Goal: Transaction & Acquisition: Purchase product/service

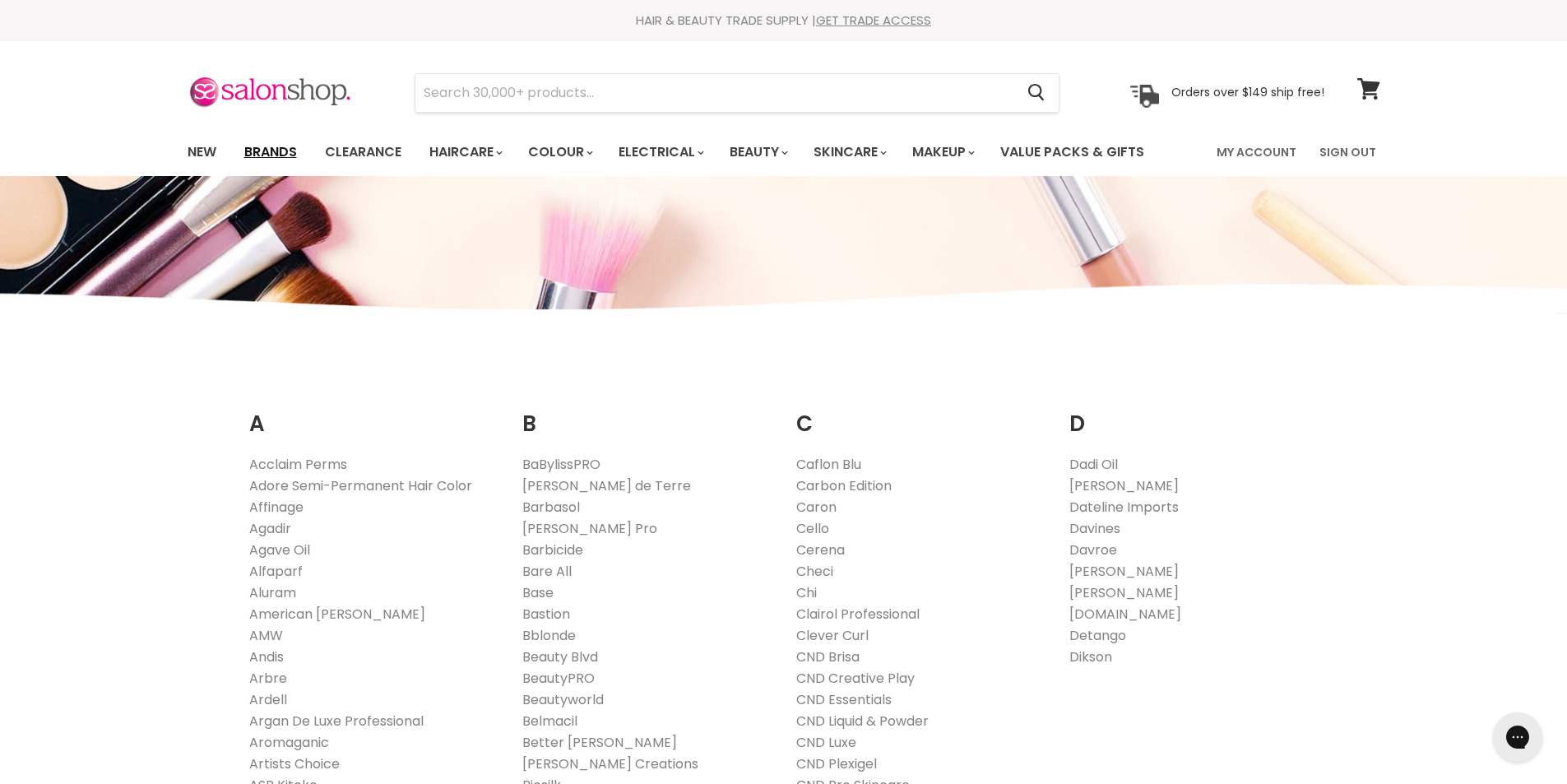
click at [282, 148] on link "Brands" at bounding box center [271, 152] width 78 height 35
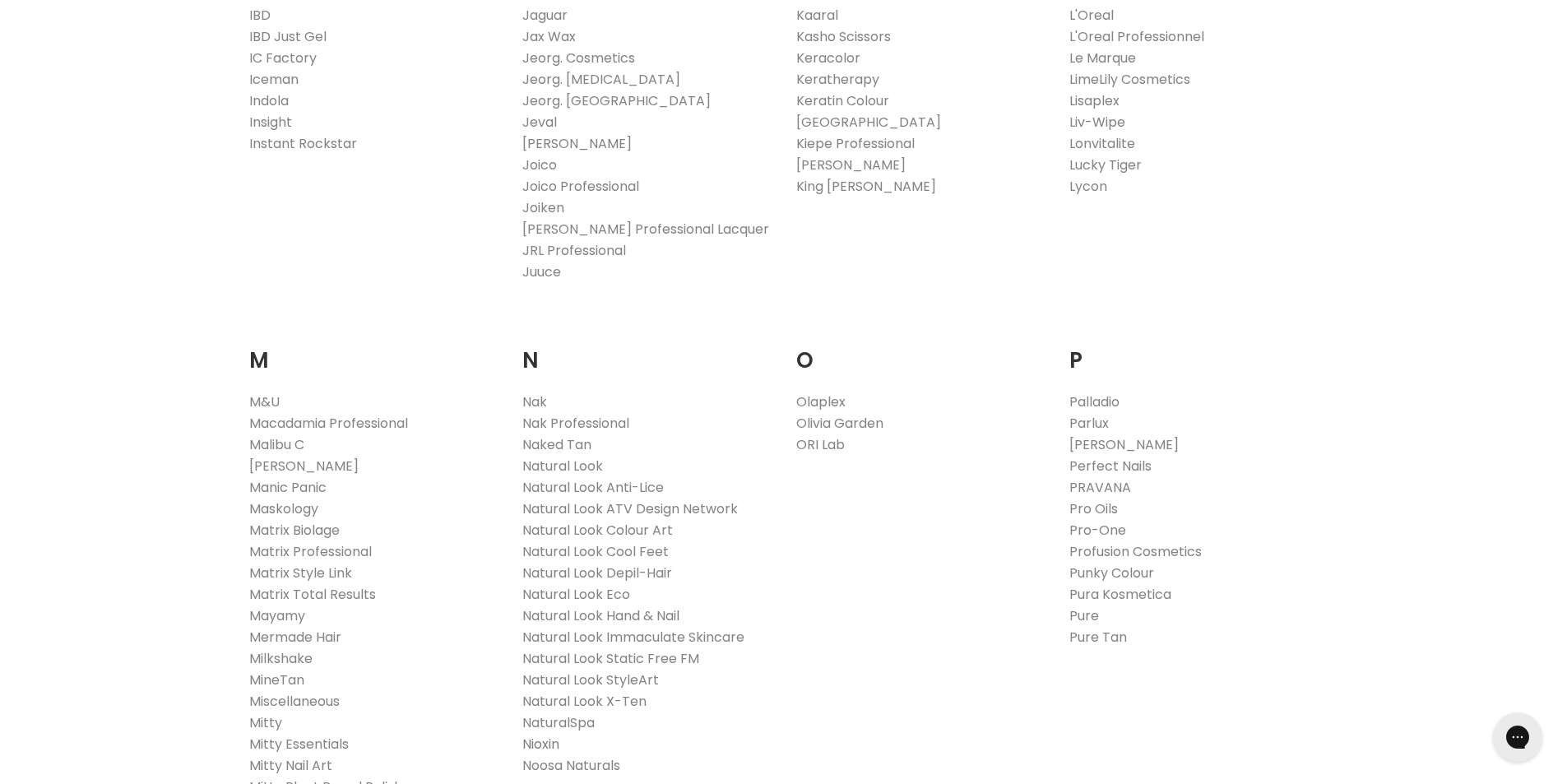
click at [530, 740] on link "Nioxin" at bounding box center [540, 743] width 37 height 19
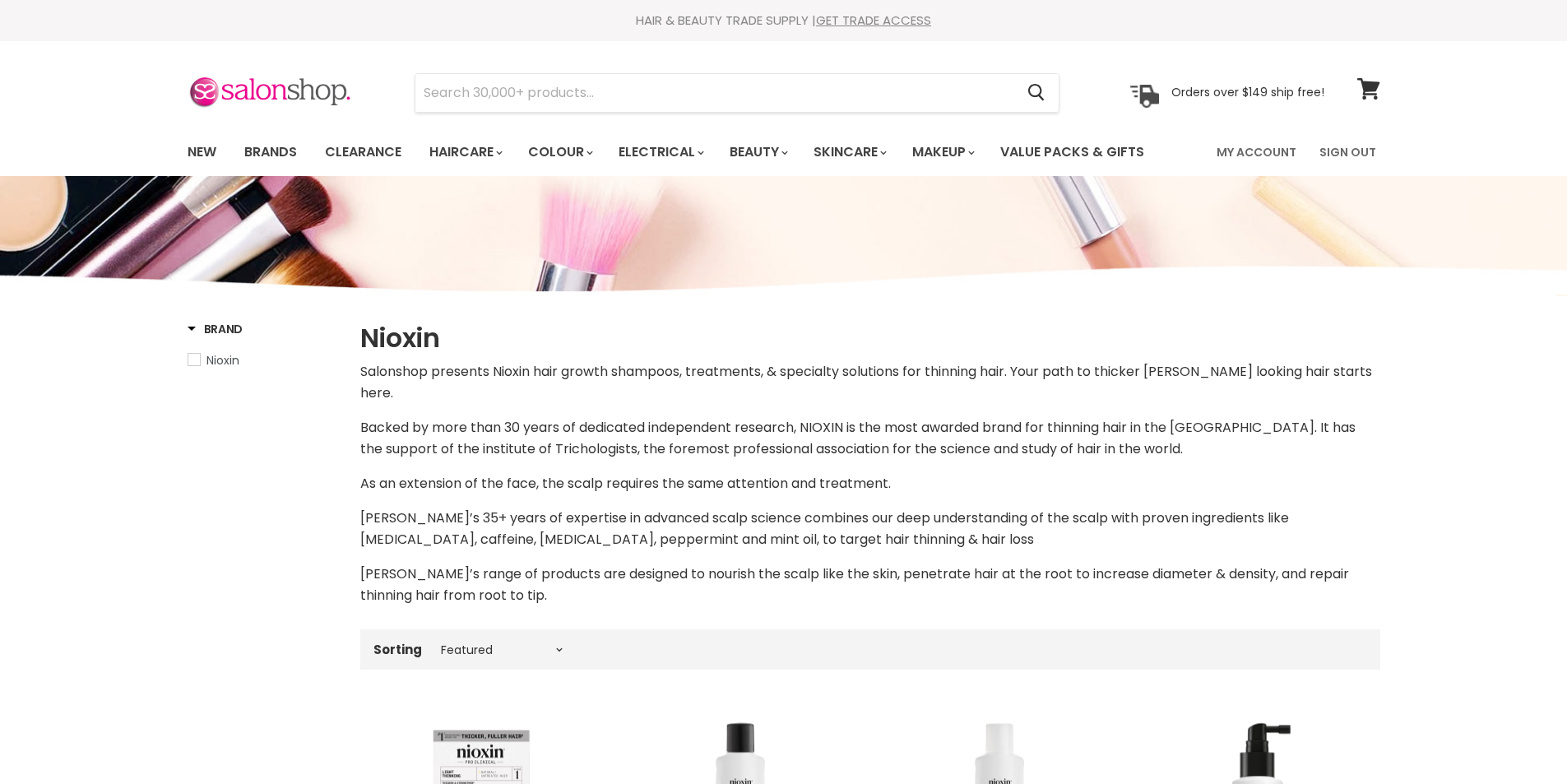
select select "manual"
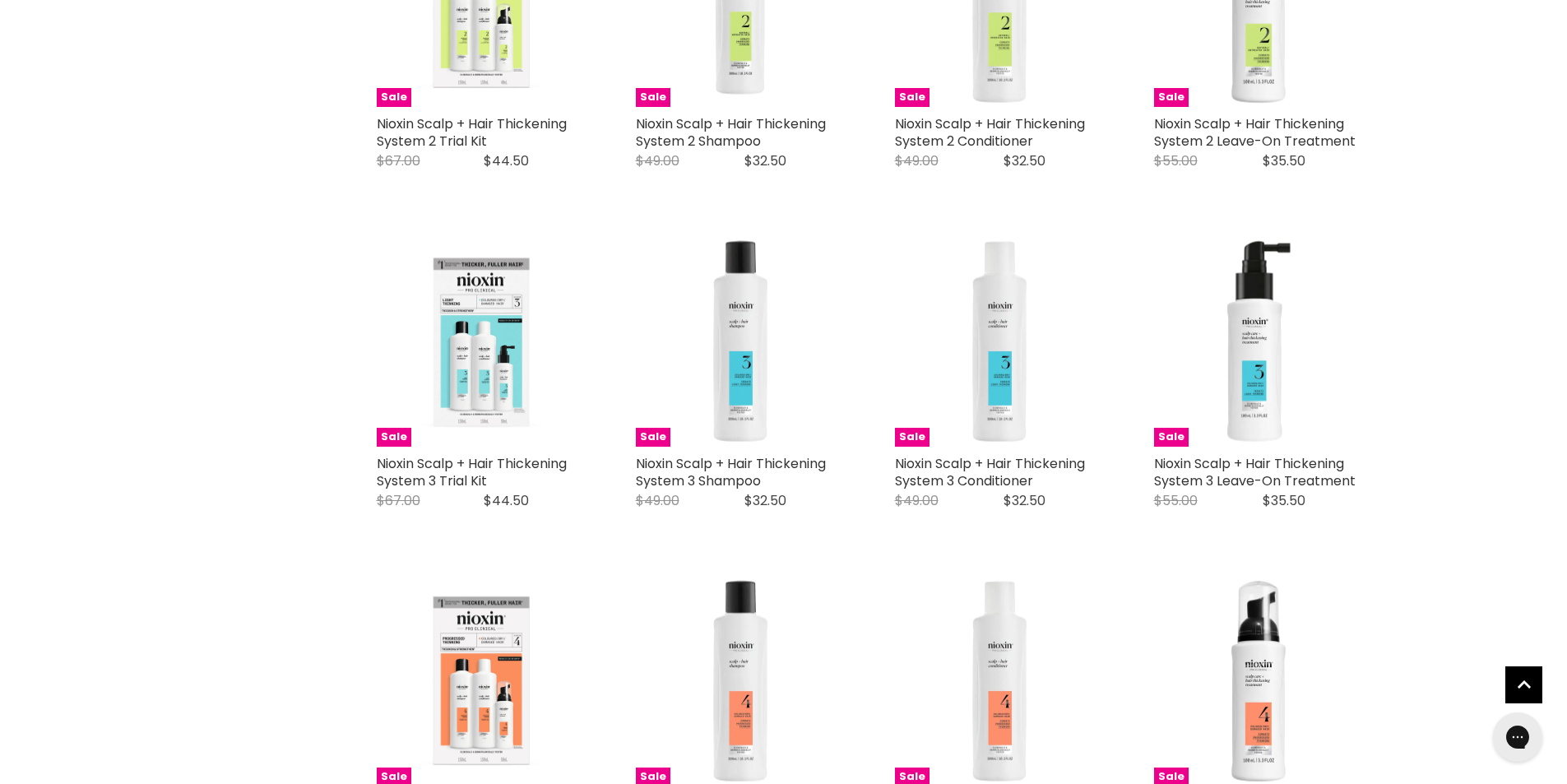
scroll to position [1233, 0]
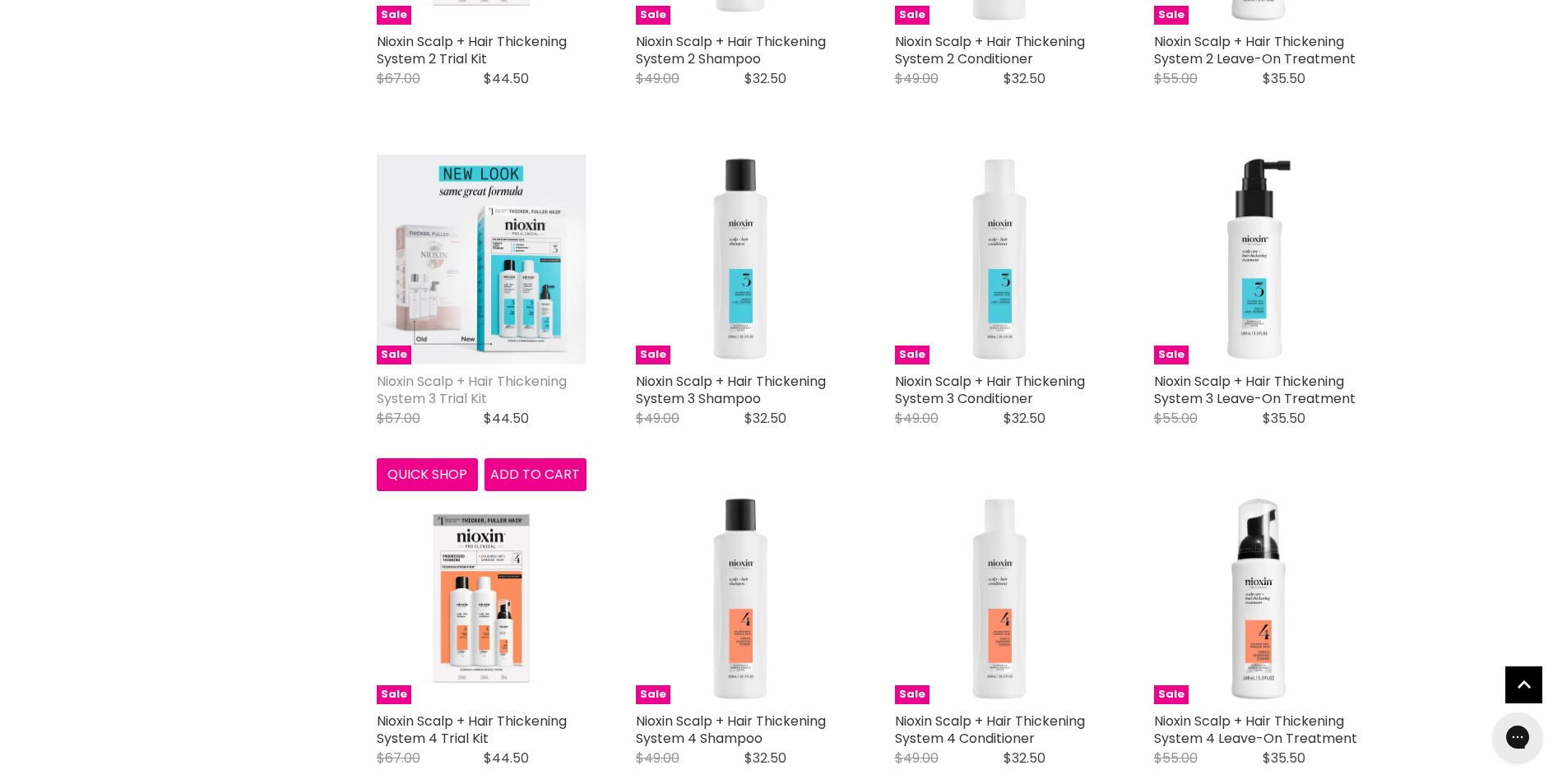
click at [419, 372] on link "Nioxin Scalp + Hair Thickening System 3 Trial Kit" at bounding box center [471, 390] width 190 height 36
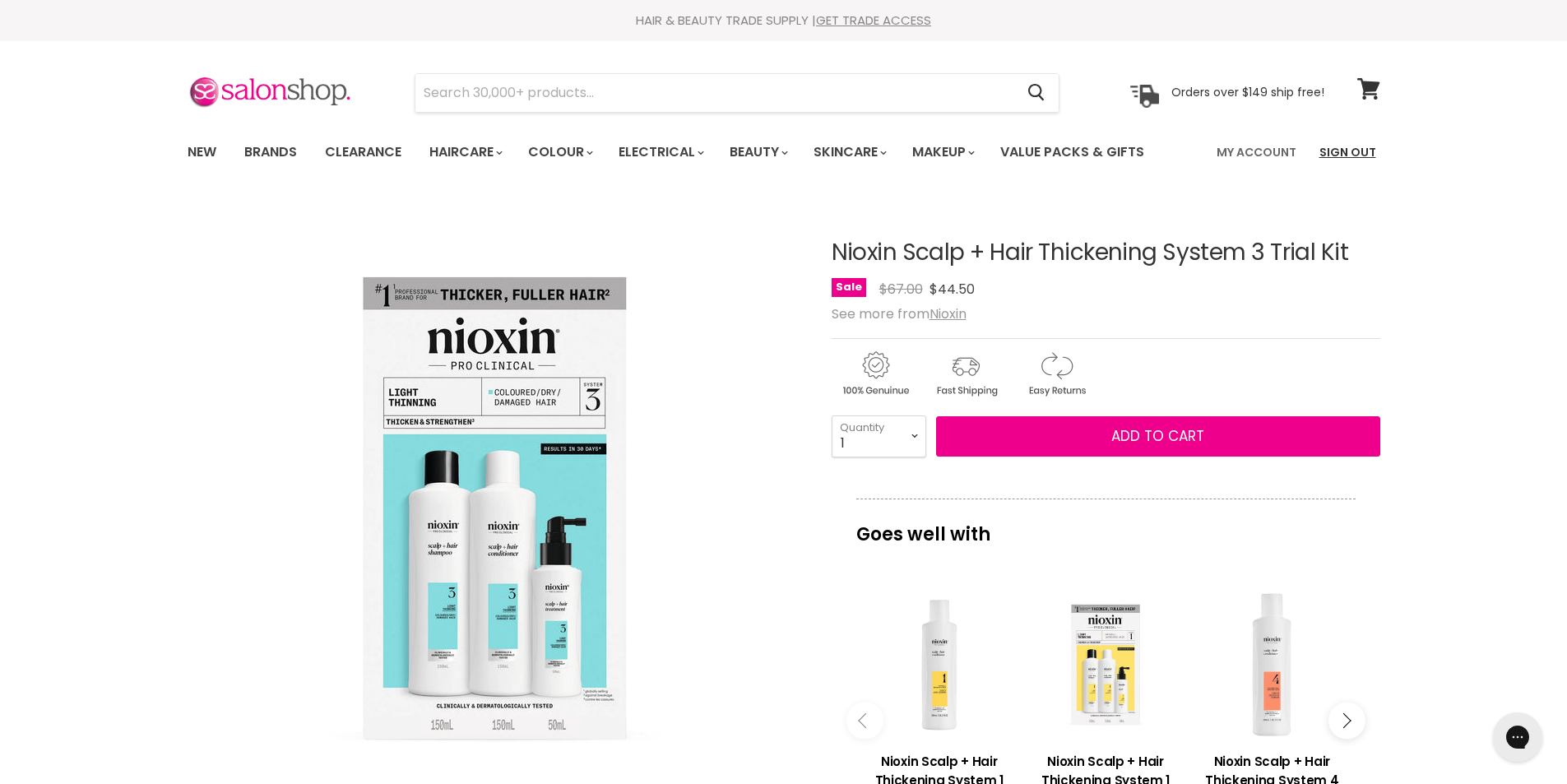
click at [1364, 158] on link "Sign Out" at bounding box center [1347, 152] width 77 height 35
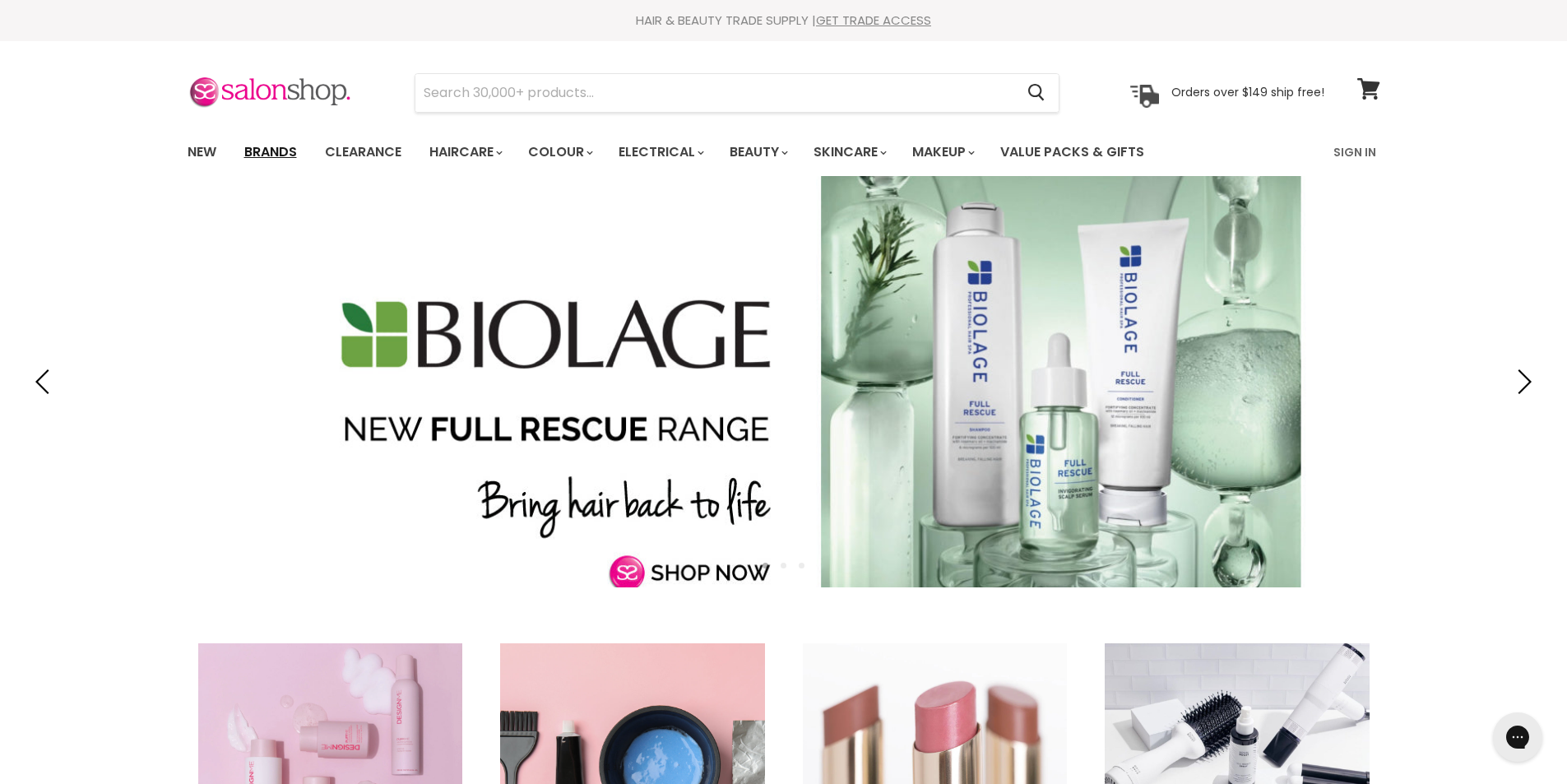
click at [272, 148] on link "Brands" at bounding box center [271, 152] width 78 height 35
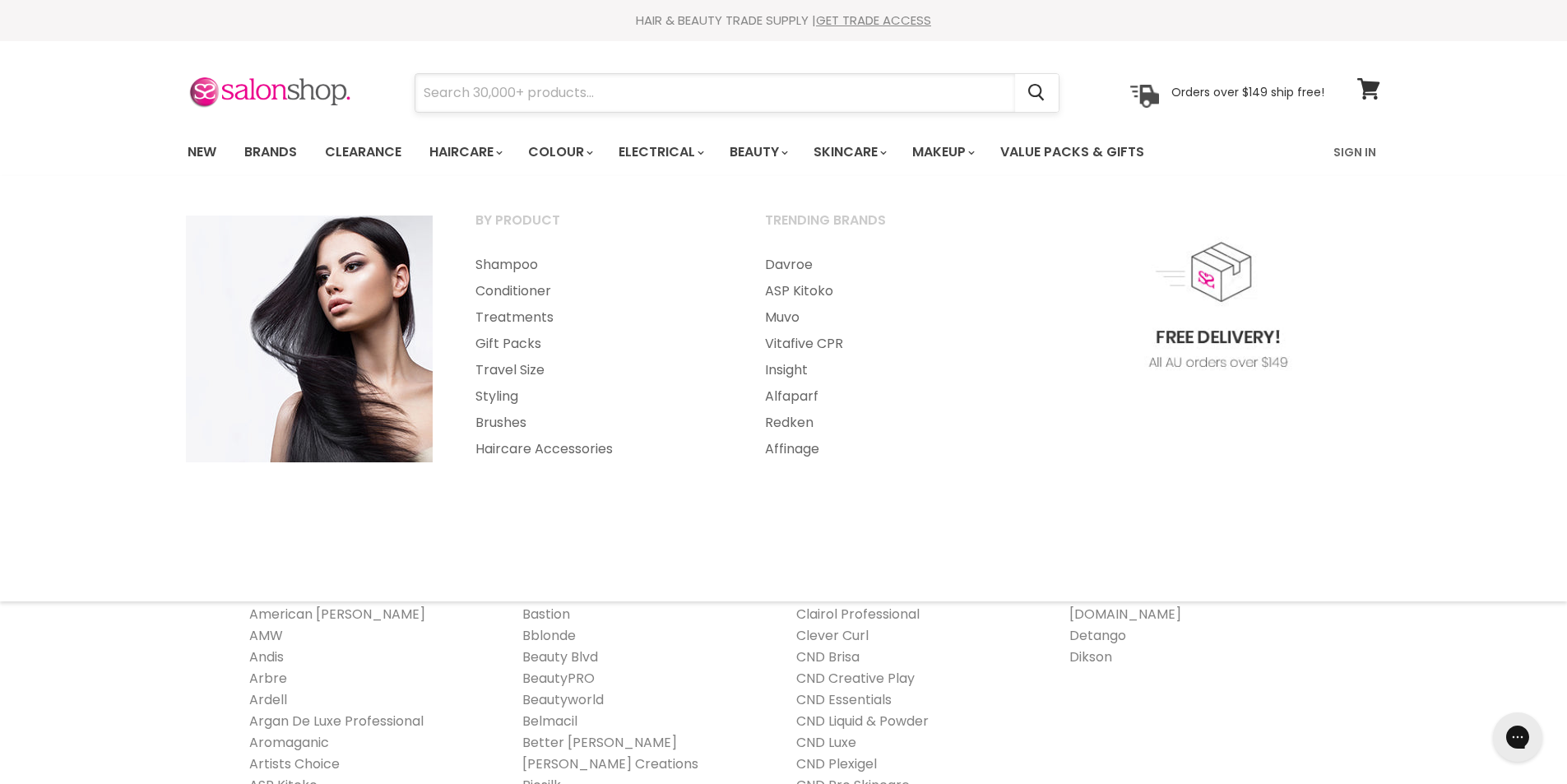
click at [475, 93] on input "Search" at bounding box center [715, 93] width 600 height 38
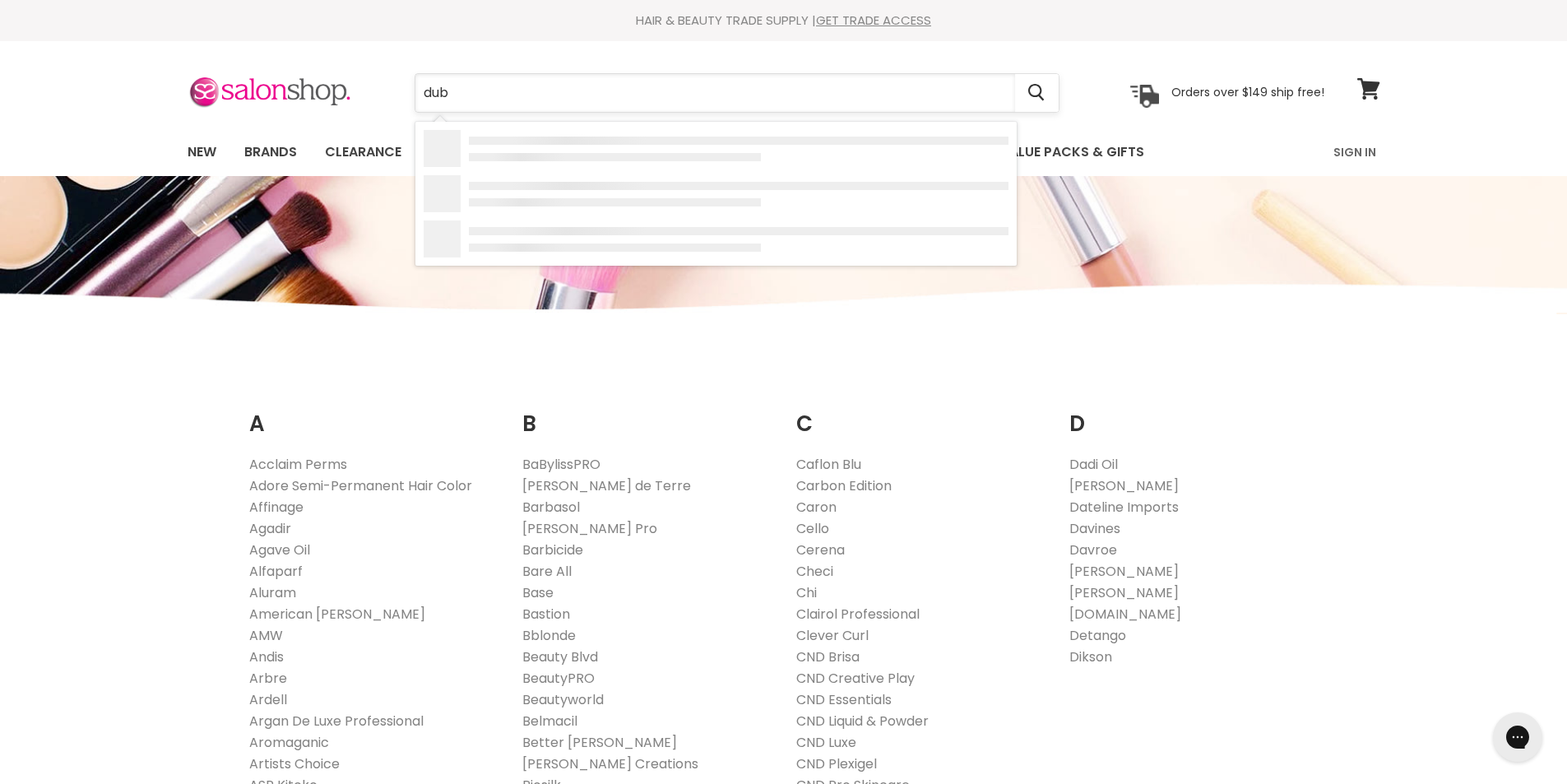
type input "dubo"
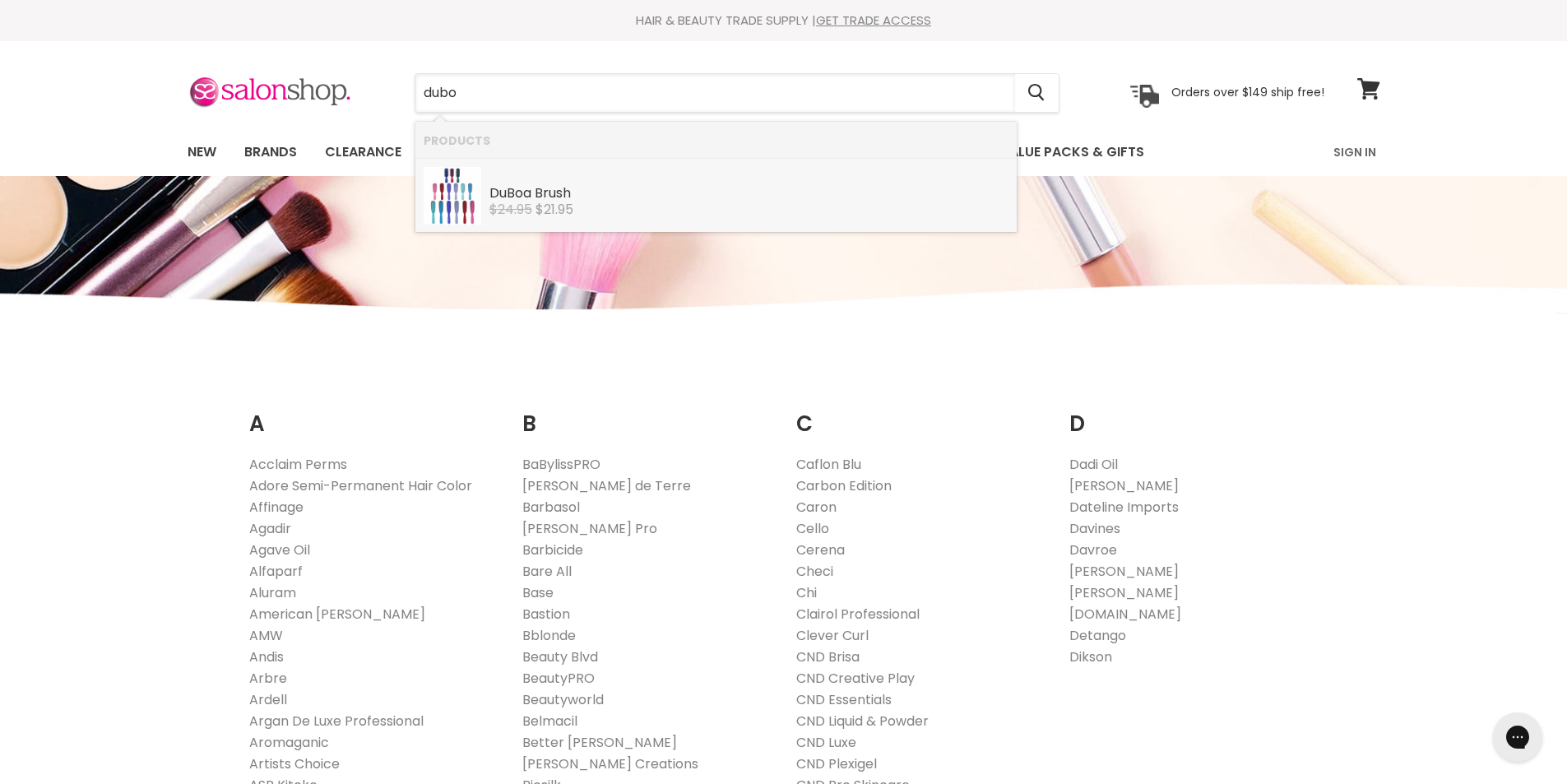
click at [539, 187] on div "DuBo a Brush" at bounding box center [748, 195] width 519 height 17
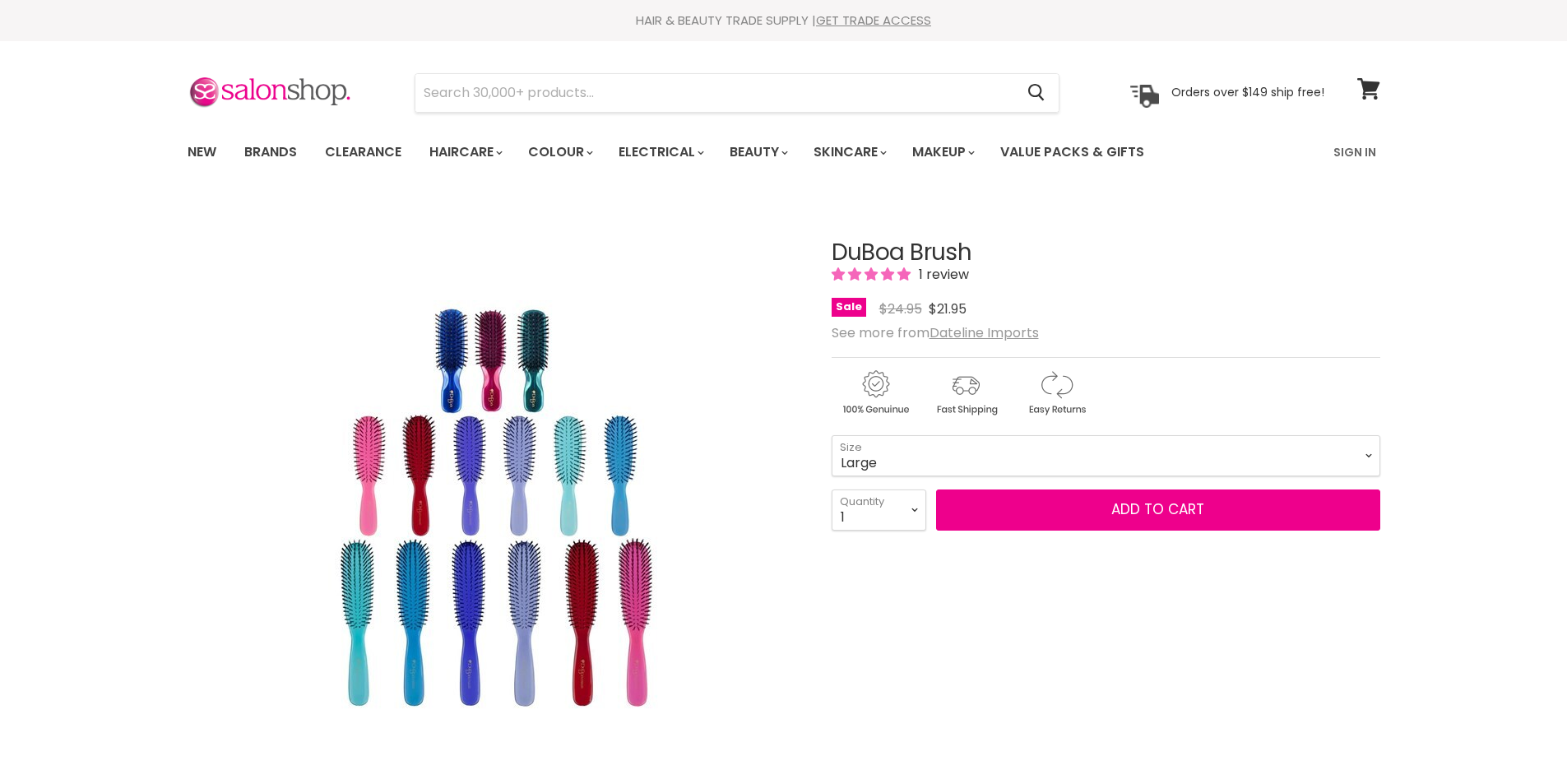
click at [832, 435] on select "Mini Medium Large" at bounding box center [1106, 455] width 549 height 41
select select "Large"
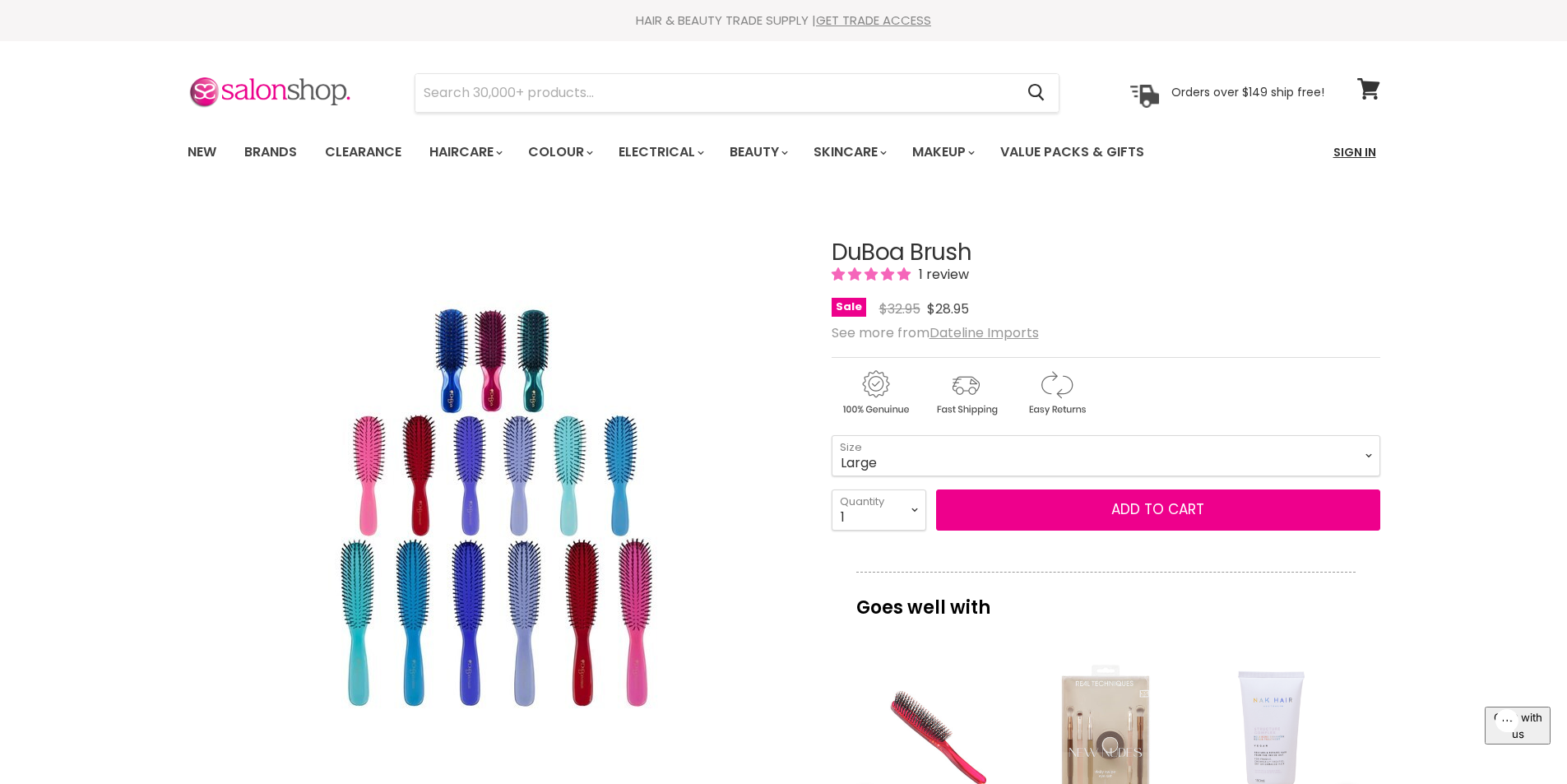
click at [1347, 154] on link "Sign In" at bounding box center [1355, 152] width 62 height 35
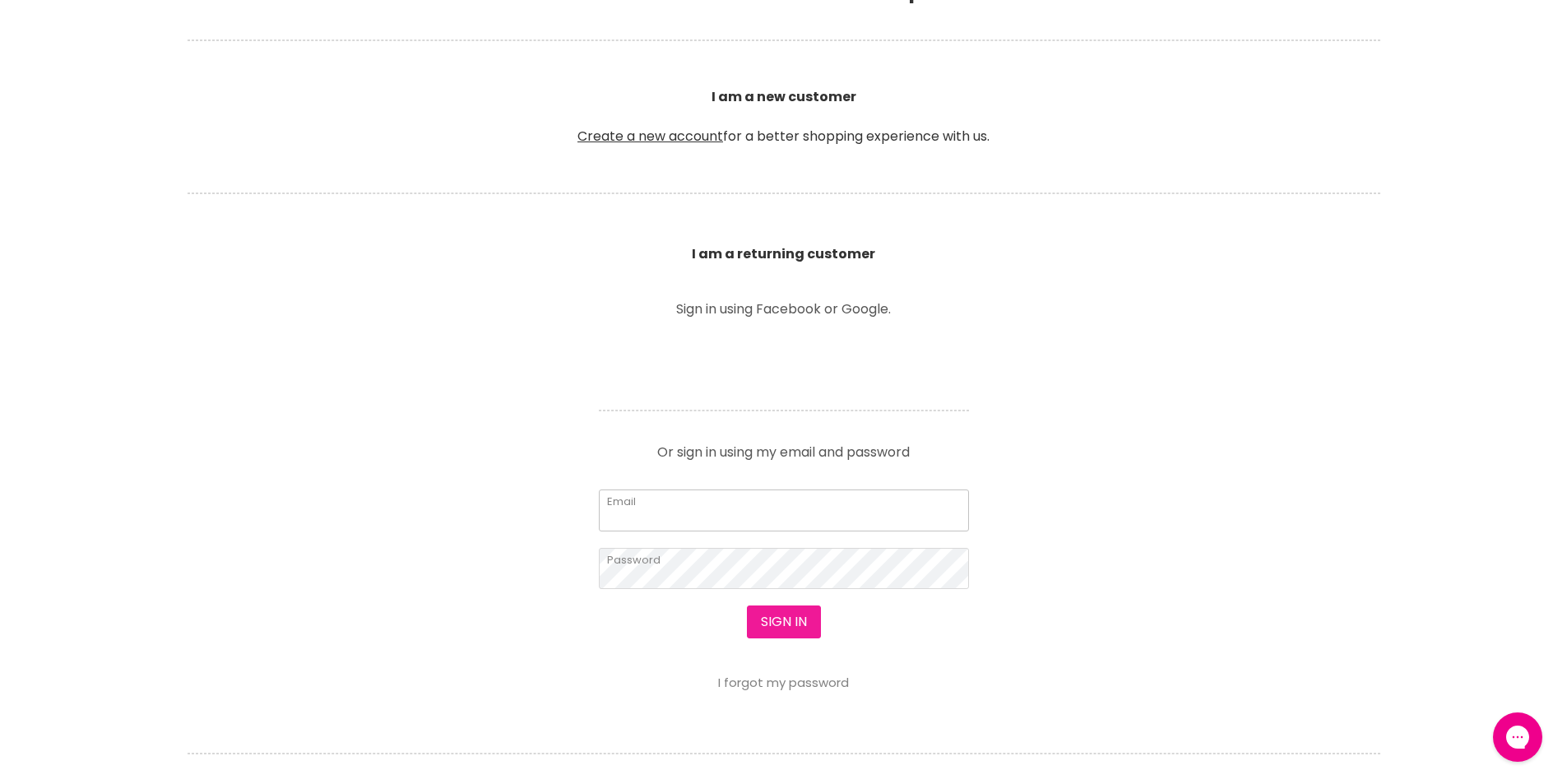
type input "[EMAIL_ADDRESS][DOMAIN_NAME]"
click at [781, 625] on button "Sign in" at bounding box center [784, 621] width 74 height 33
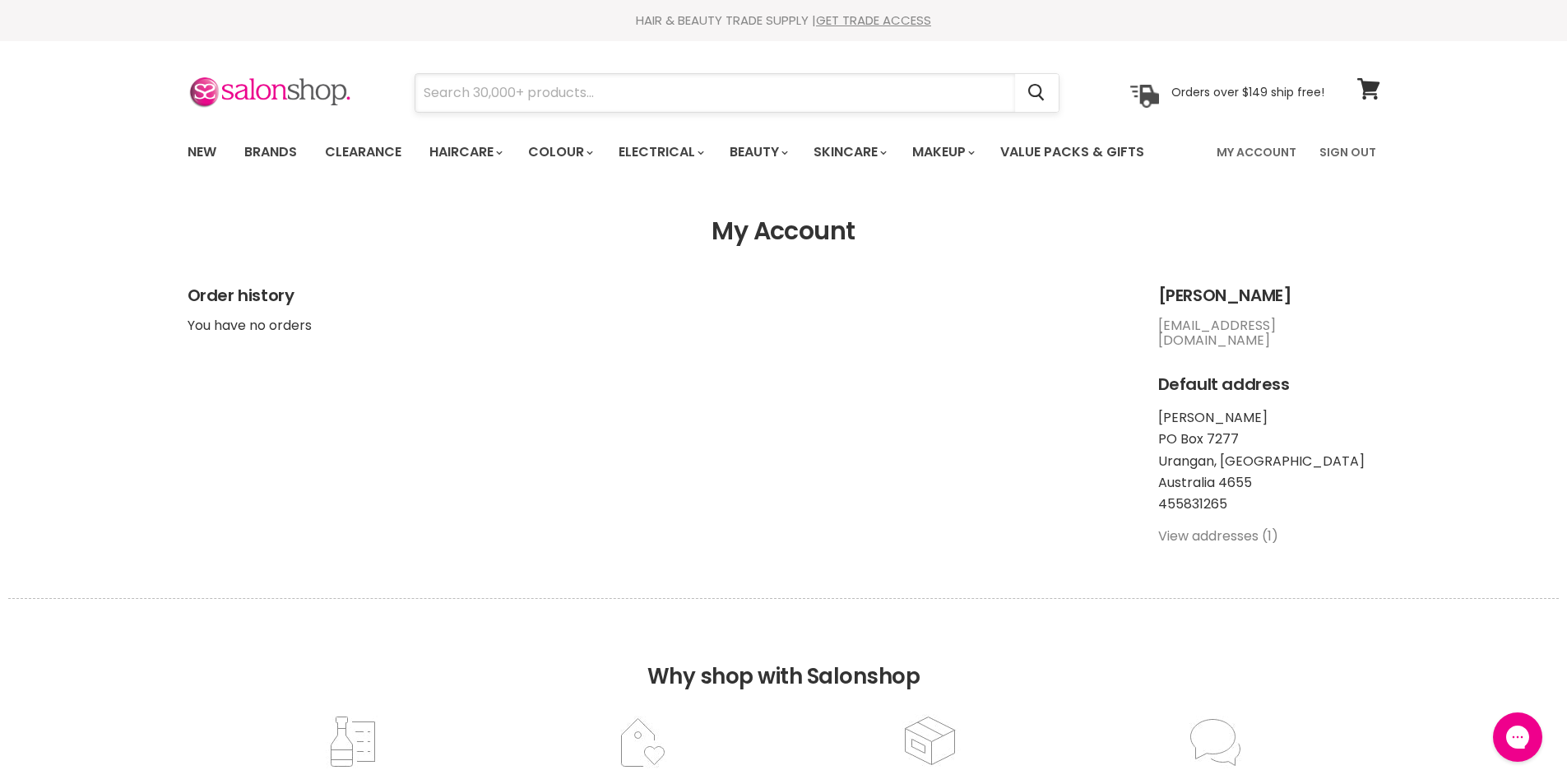
click at [461, 98] on input "Search" at bounding box center [715, 93] width 600 height 38
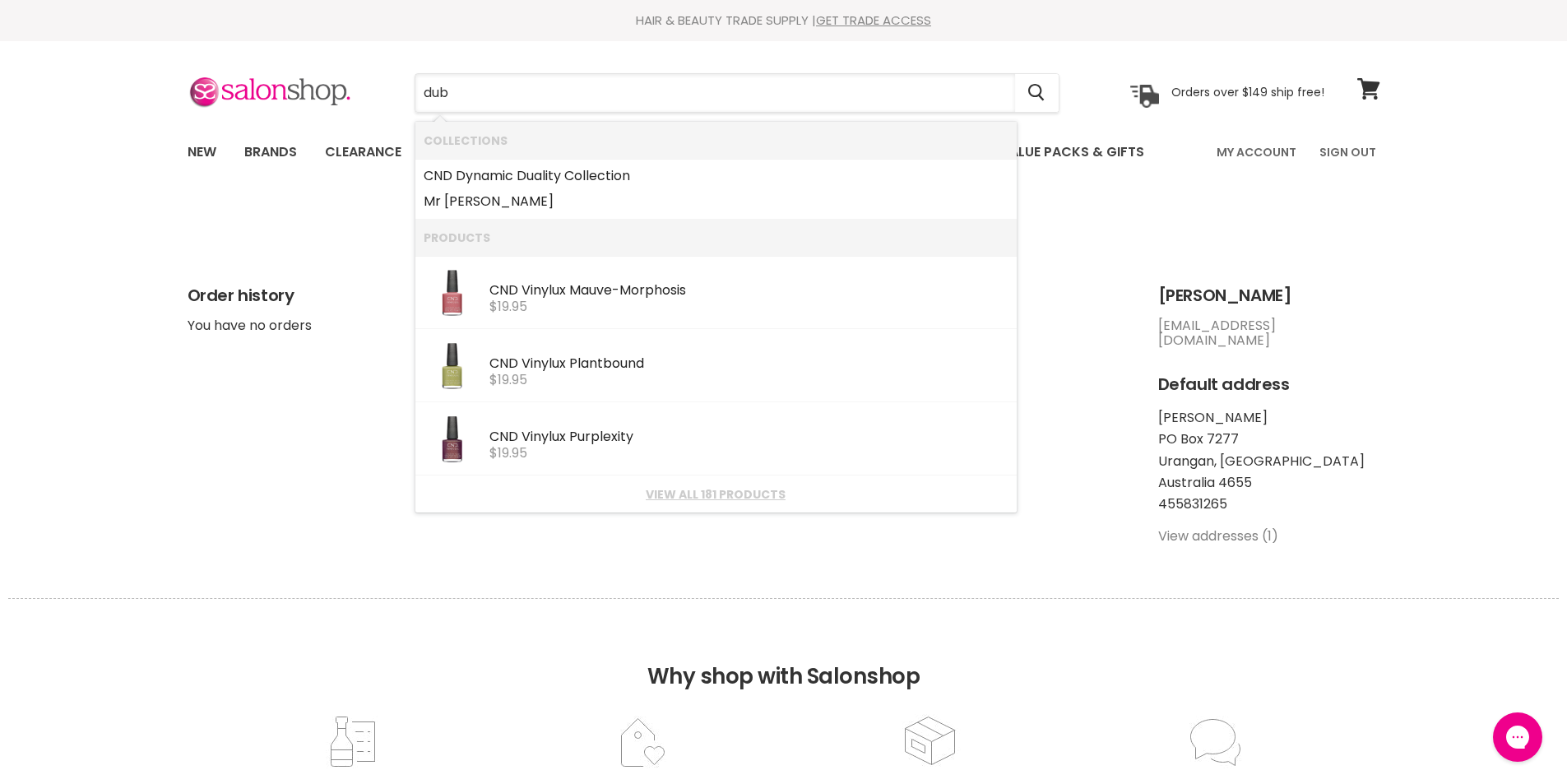
type input "dub"
